Goal: Task Accomplishment & Management: Manage account settings

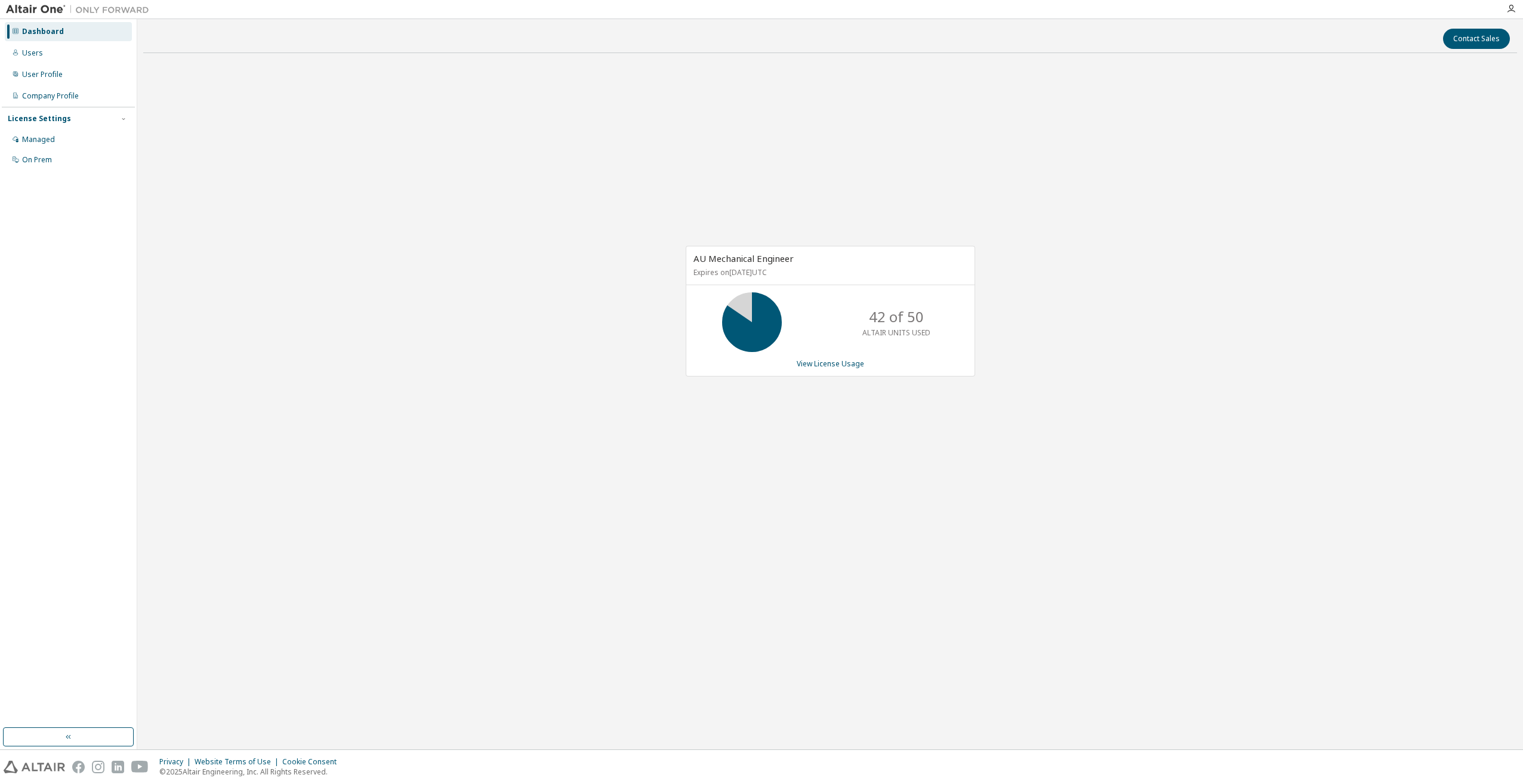
click at [1206, 178] on div "AU Mechanical Engineer Expires on [DATE] UTC 42 of 50 ALTAIR UNITS USED View Li…" at bounding box center [830, 318] width 1374 height 510
click at [822, 364] on link "View License Usage" at bounding box center [830, 364] width 68 height 10
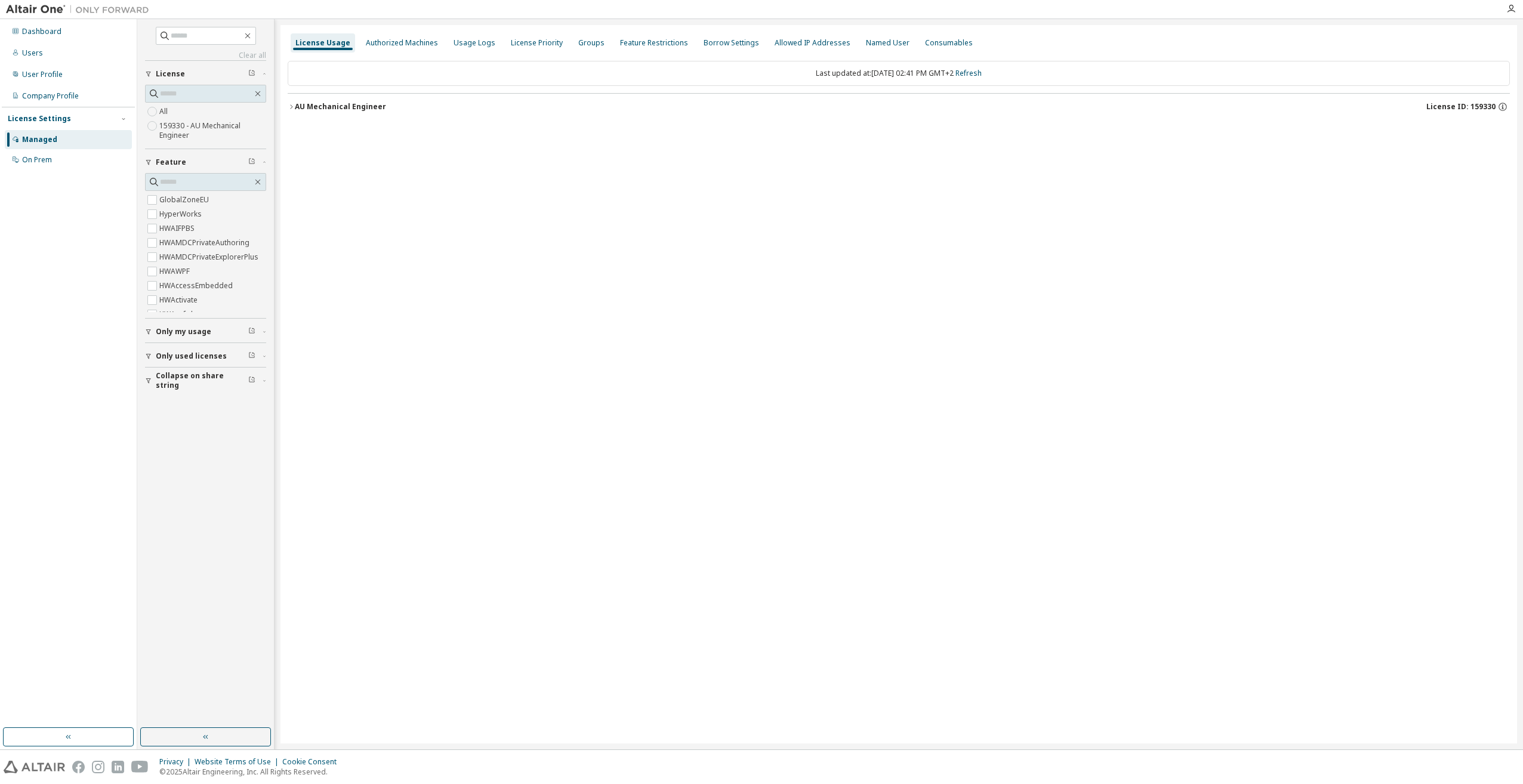
click at [293, 106] on icon "button" at bounding box center [291, 106] width 7 height 7
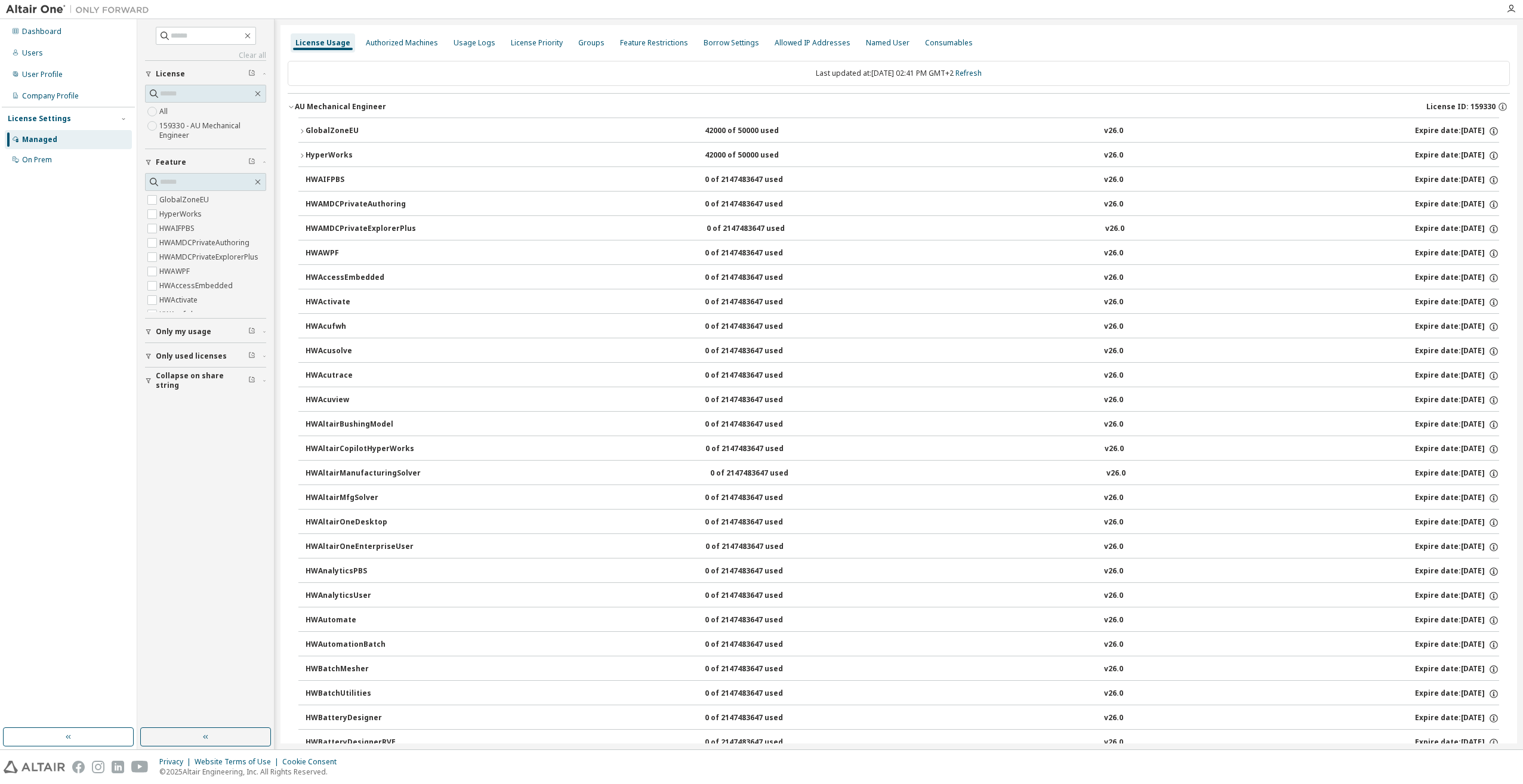
click at [315, 135] on div "GlobalZoneEU" at bounding box center [359, 131] width 107 height 11
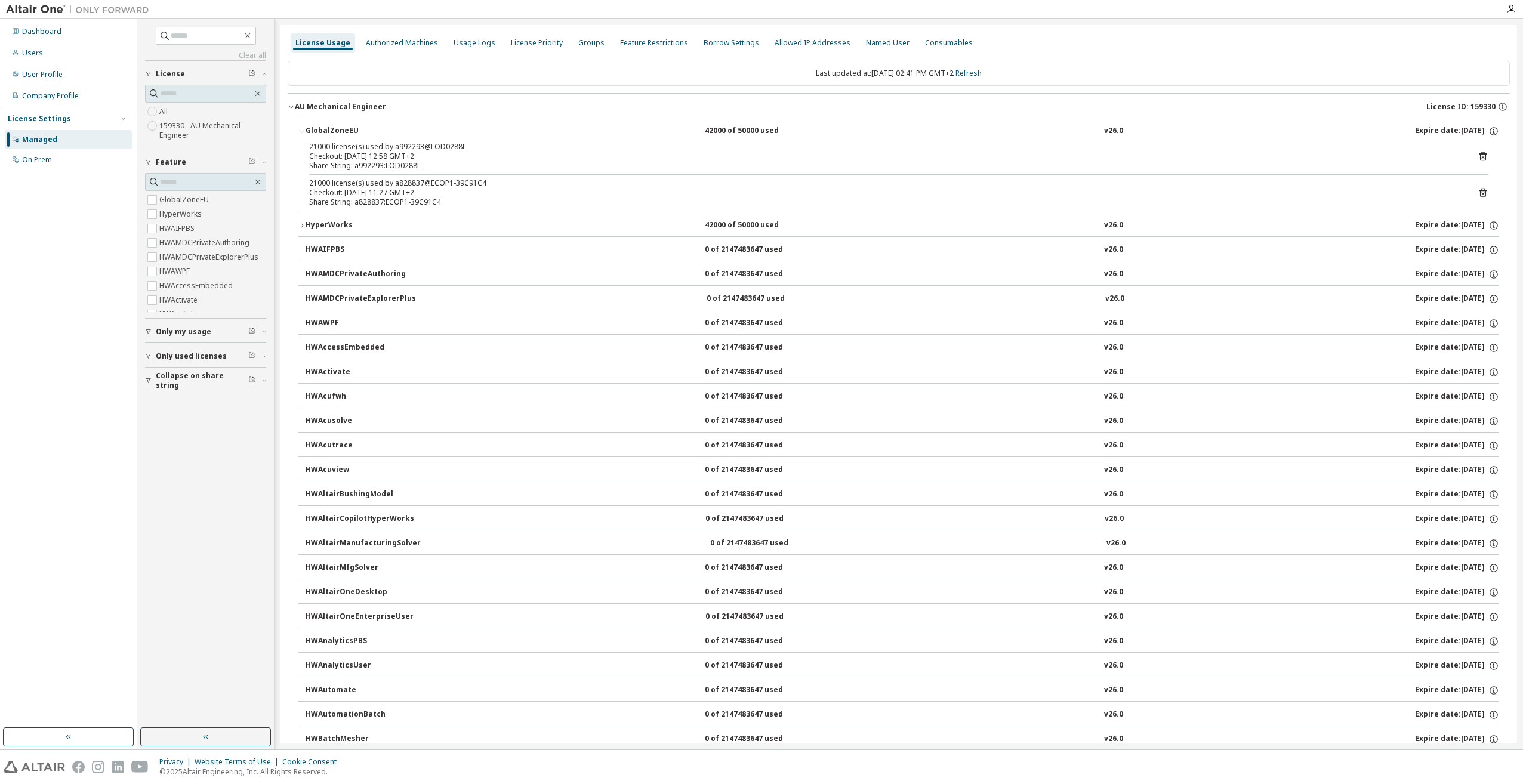
click at [306, 230] on div "HyperWorks" at bounding box center [359, 225] width 107 height 11
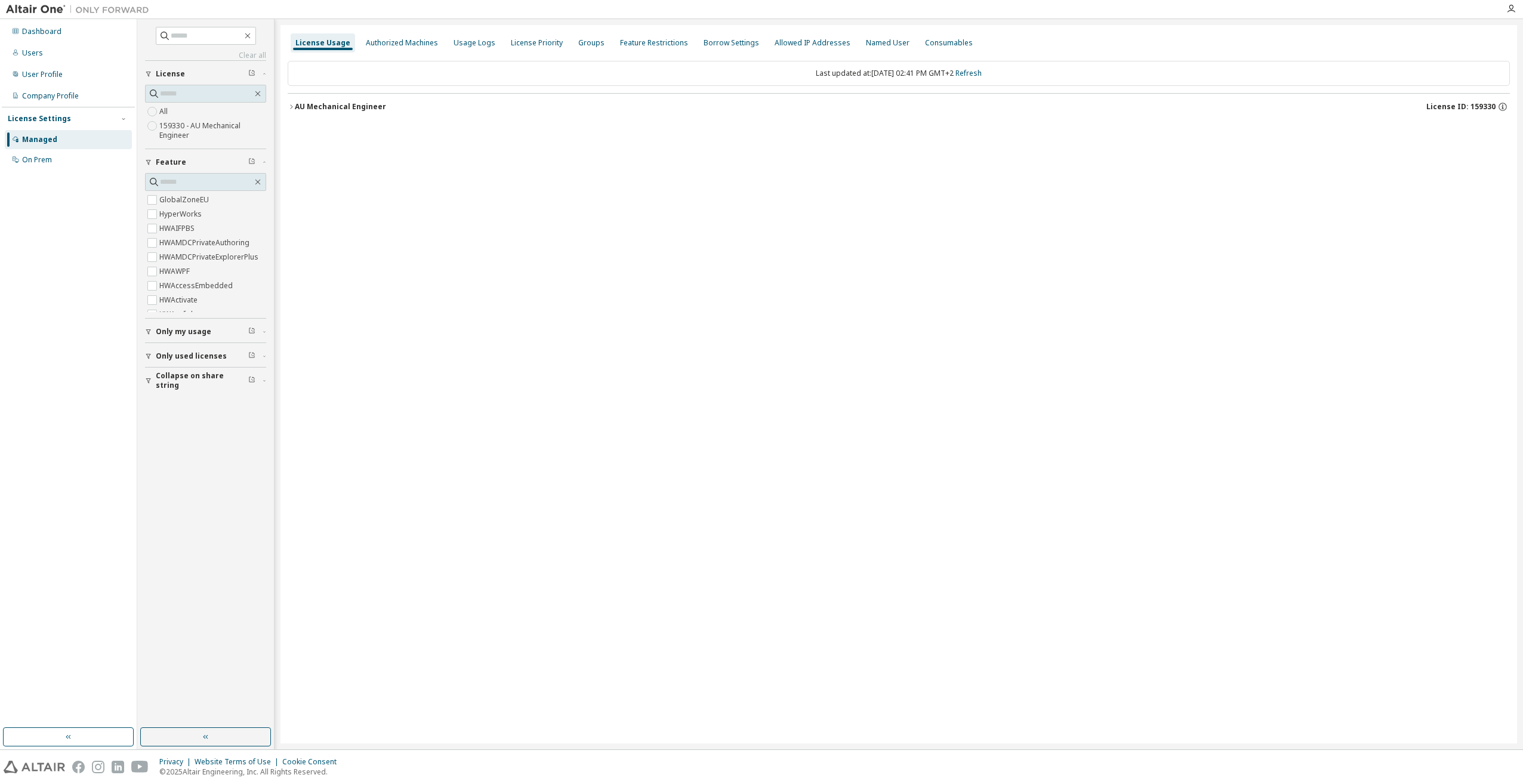
click at [287, 104] on div "License Usage Authorized Machines Usage Logs License Priority Groups Feature Re…" at bounding box center [898, 384] width 1236 height 719
click at [294, 112] on button "AU Mechanical Engineer License ID: 159330" at bounding box center [898, 107] width 1222 height 26
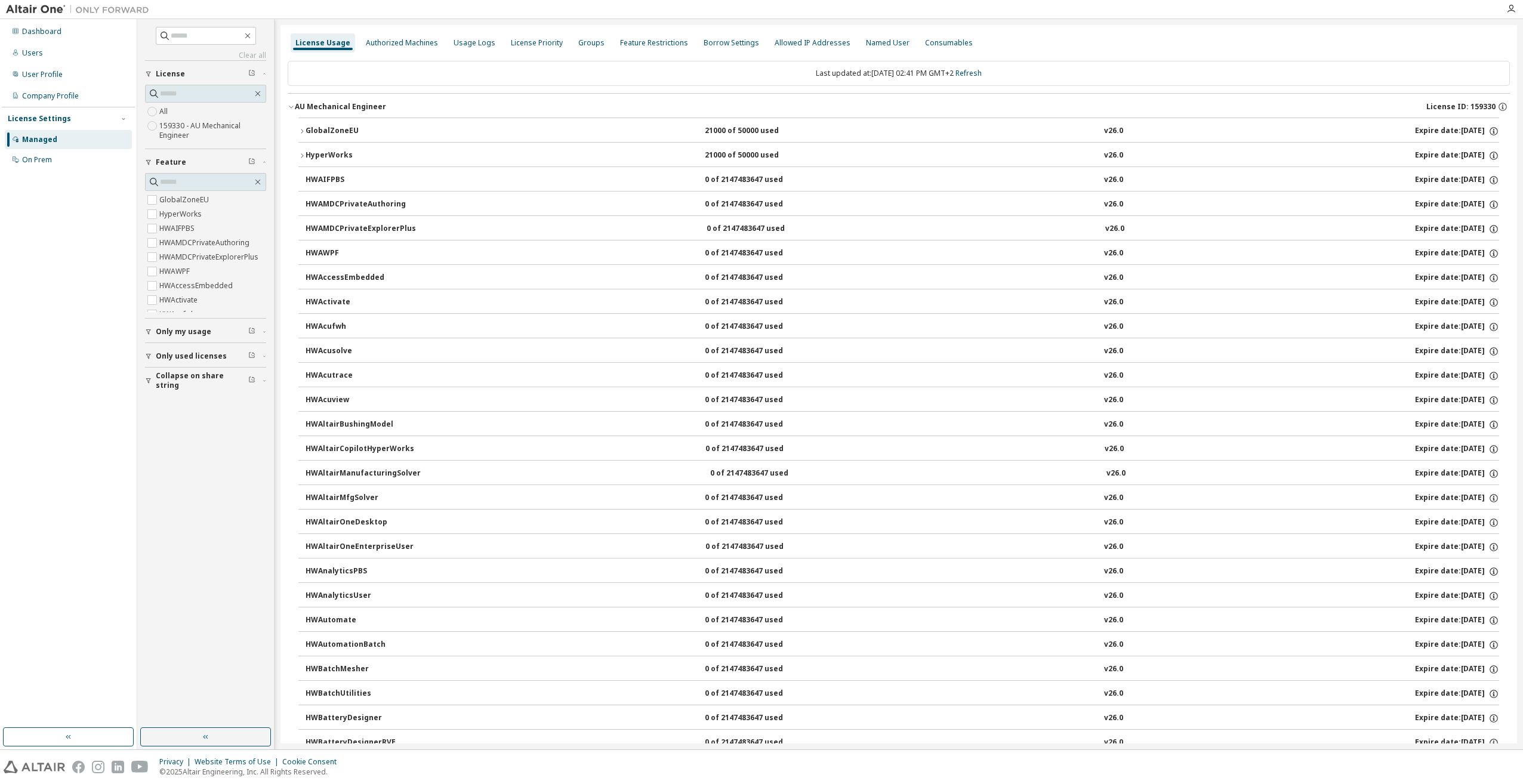
click at [303, 131] on icon "button" at bounding box center [301, 131] width 2 height 4
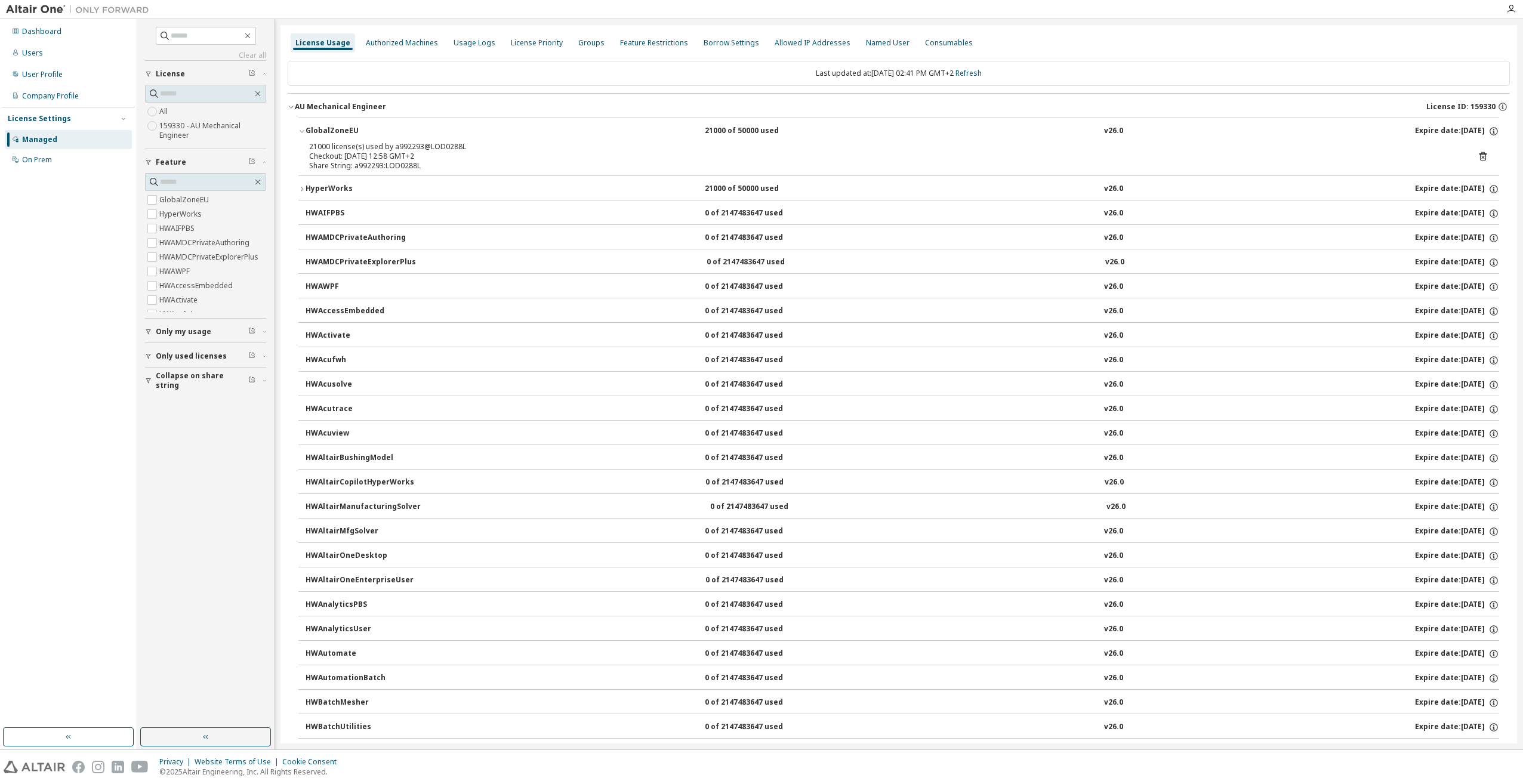
click at [302, 184] on button "HyperWorks 21000 of 50000 used v26.0 Expire date: 2025-10-21" at bounding box center [898, 190] width 1201 height 26
